Goal: Information Seeking & Learning: Understand process/instructions

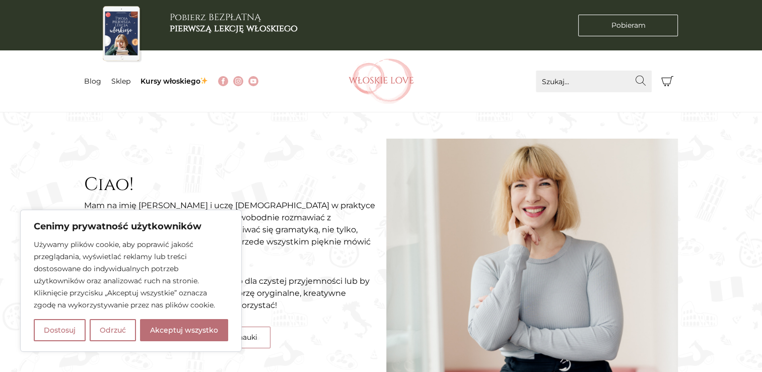
click at [712, 136] on section "Ciao! Mam na imię [PERSON_NAME] i uczę [DEMOGRAPHIC_DATA] w praktyce i bez cenz…" at bounding box center [381, 246] width 762 height 269
click at [116, 338] on button "Odrzuć" at bounding box center [113, 330] width 46 height 22
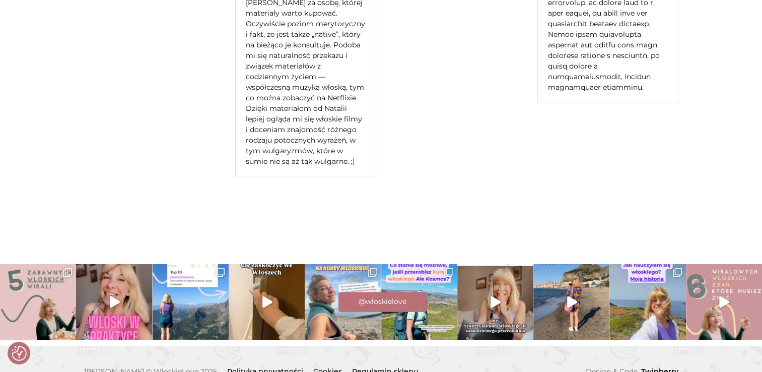
scroll to position [2322, 0]
click at [385, 366] on link "Regulamin sklepu" at bounding box center [385, 370] width 66 height 9
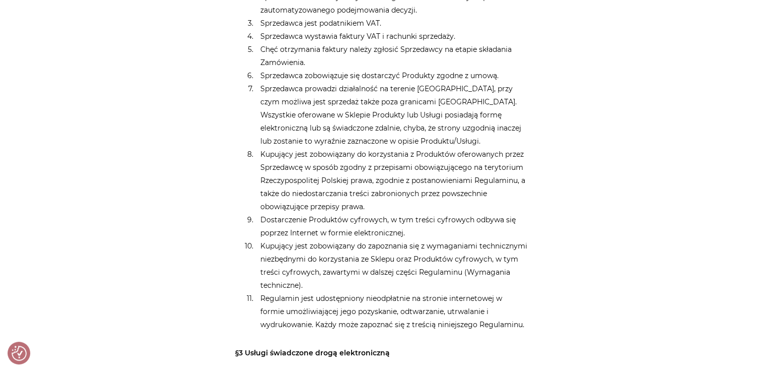
scroll to position [1411, 0]
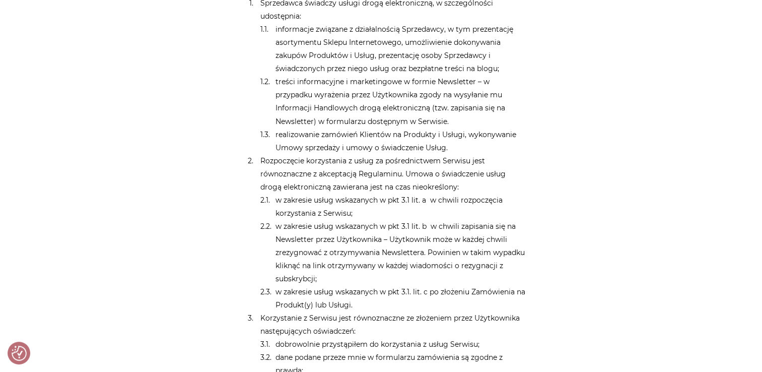
scroll to position [614, 0]
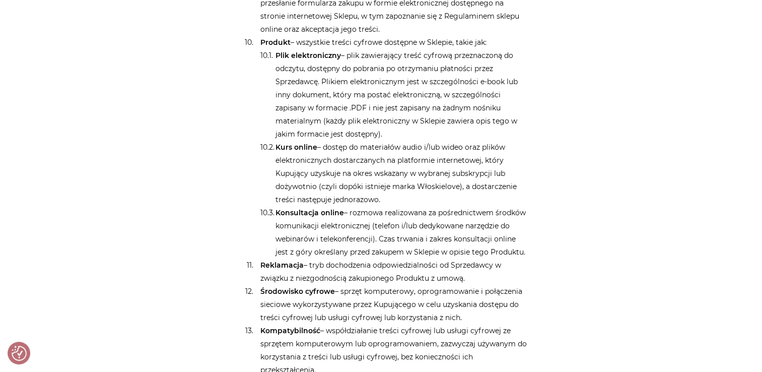
click at [418, 176] on li "Kurs online – dostęp do materiałów audio i/lub wideo oraz plików elektronicznyc…" at bounding box center [399, 173] width 257 height 65
click at [510, 114] on li "Plik elektroniczny – plik zawierający treść cyfrową przeznaczoną do odczytu, do…" at bounding box center [399, 95] width 257 height 92
